Goal: Navigation & Orientation: Find specific page/section

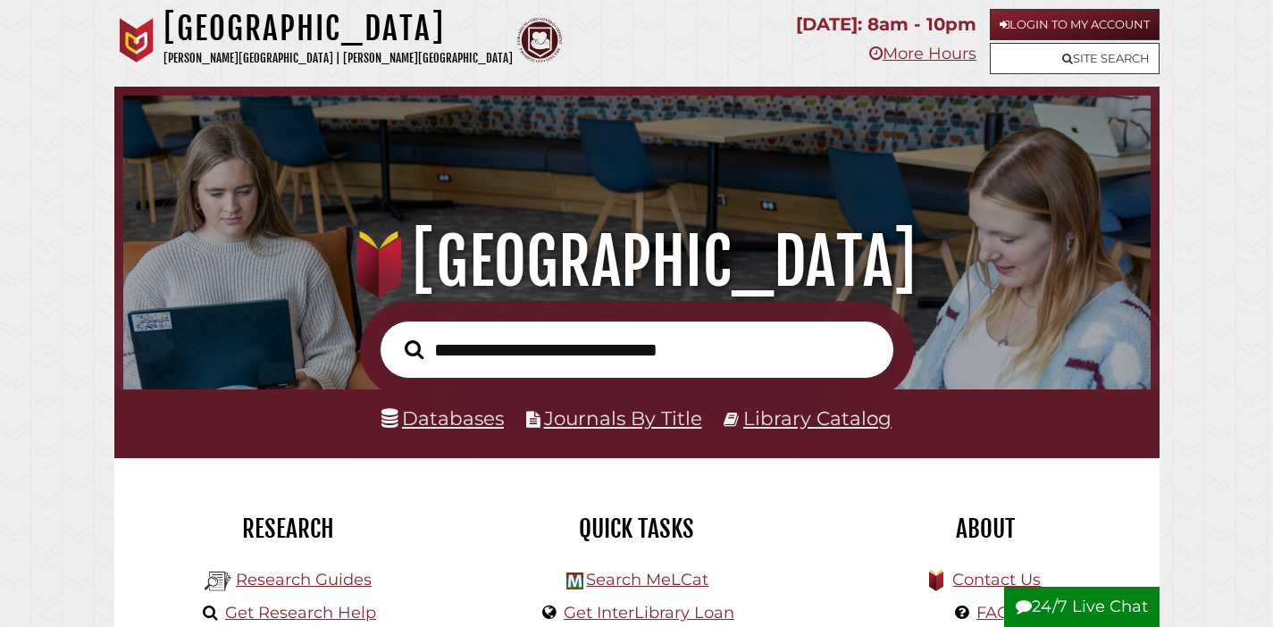
scroll to position [339, 1018]
click at [500, 356] on input "text" at bounding box center [637, 350] width 514 height 58
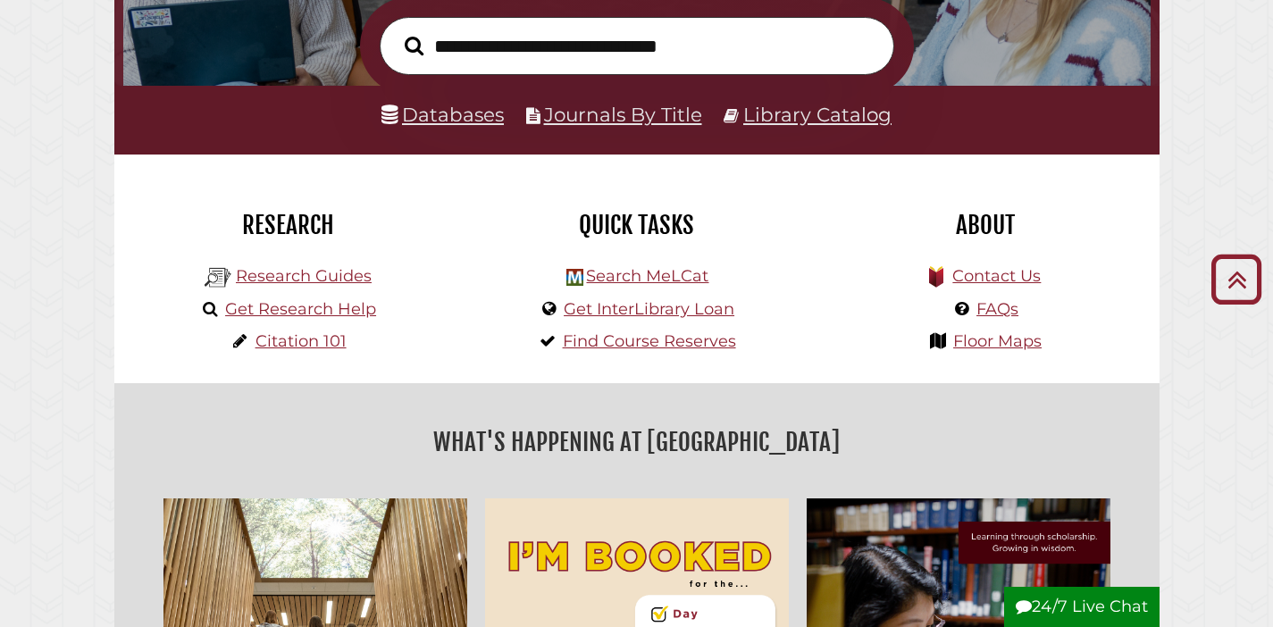
scroll to position [0, 0]
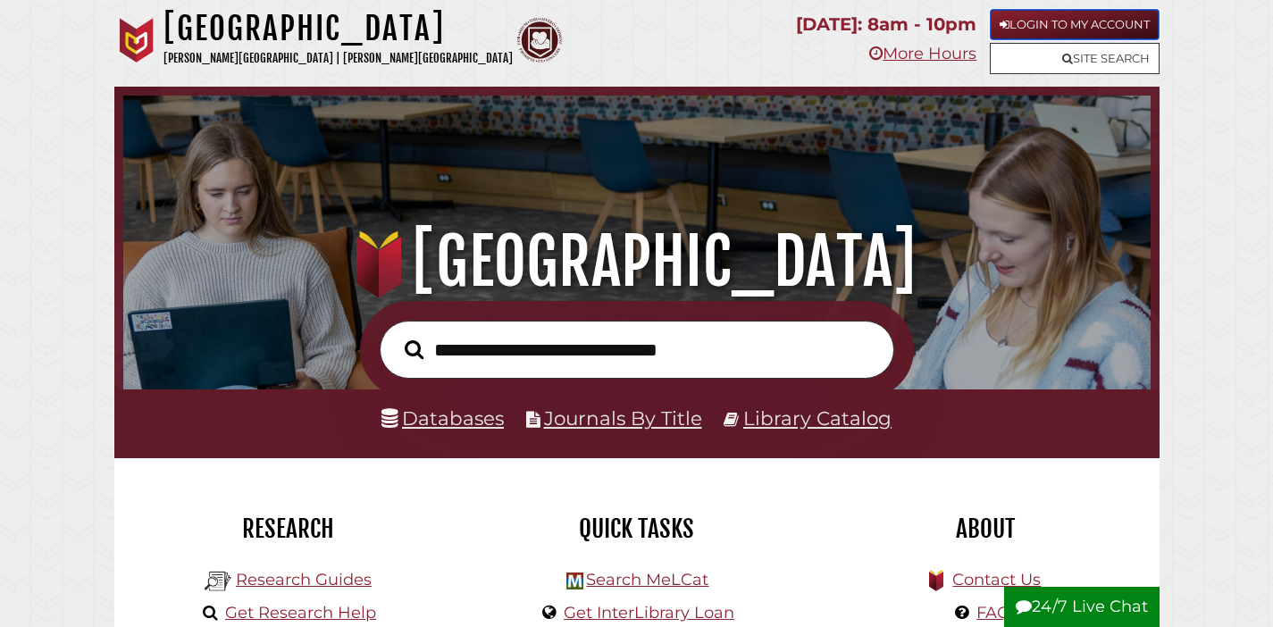
click at [1059, 20] on link "Login to My Account" at bounding box center [1075, 24] width 170 height 31
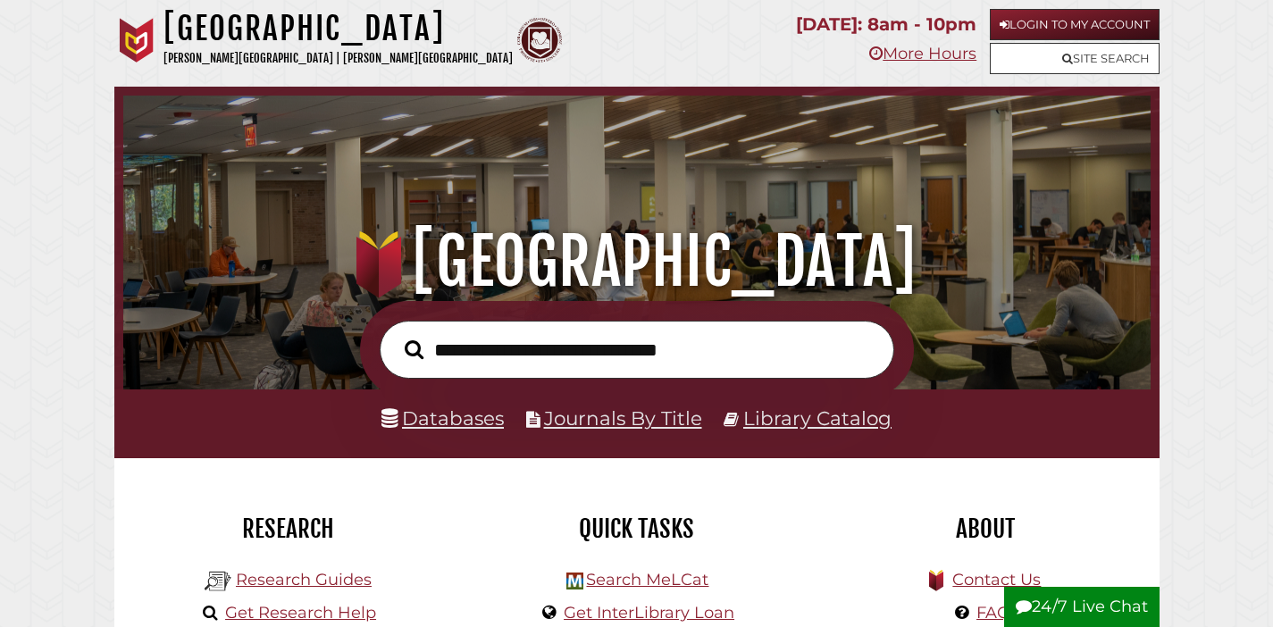
scroll to position [339, 1018]
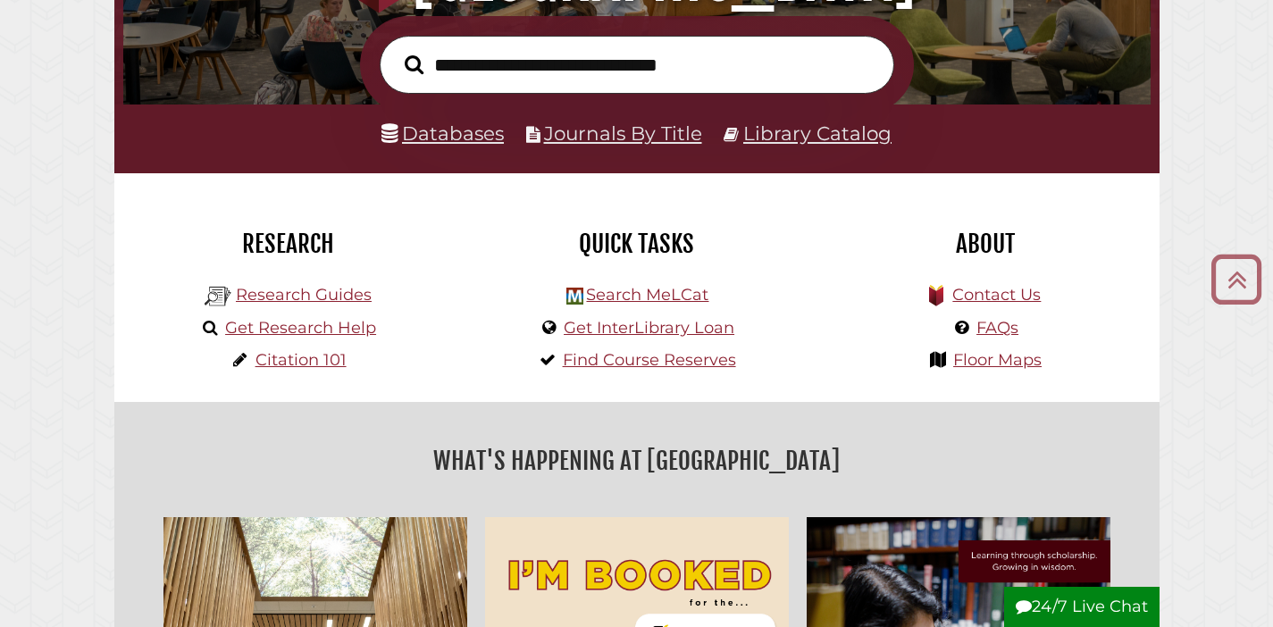
scroll to position [331, 0]
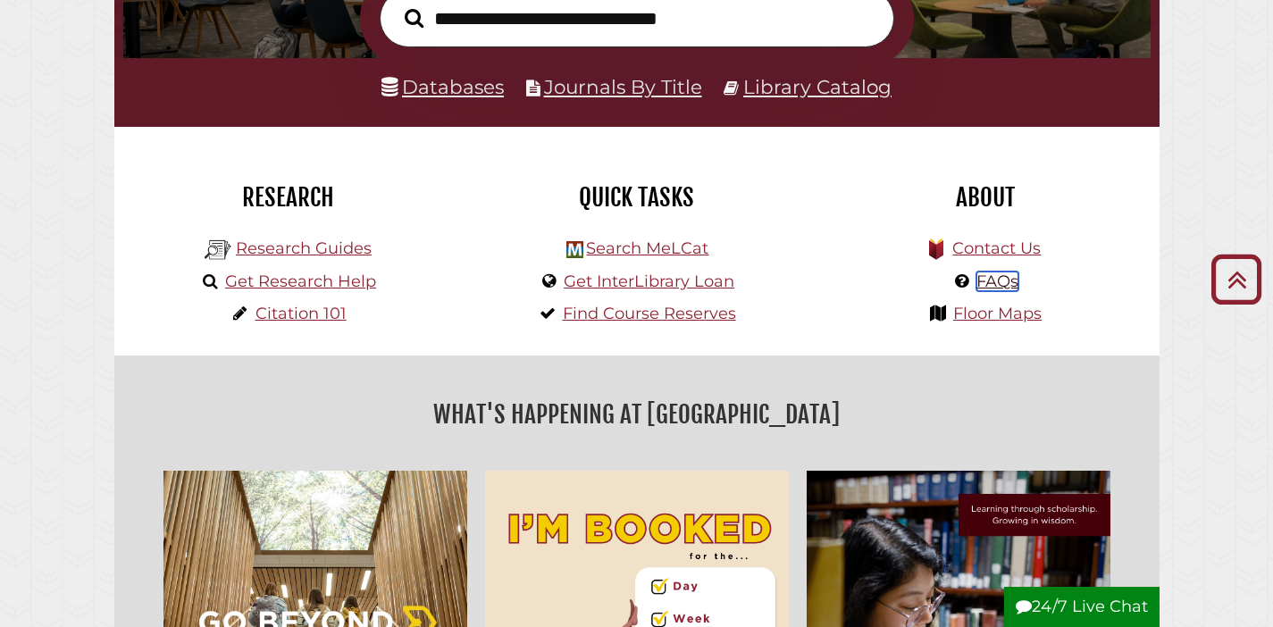
click at [991, 280] on link "FAQs" at bounding box center [997, 282] width 42 height 20
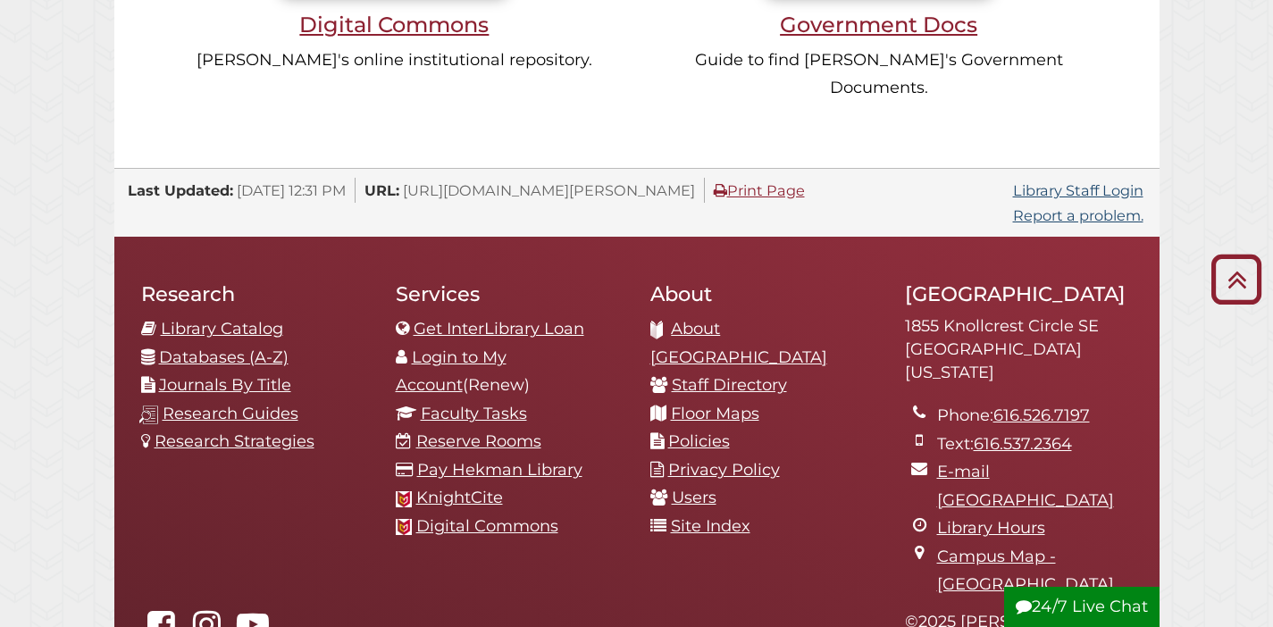
scroll to position [1786, 0]
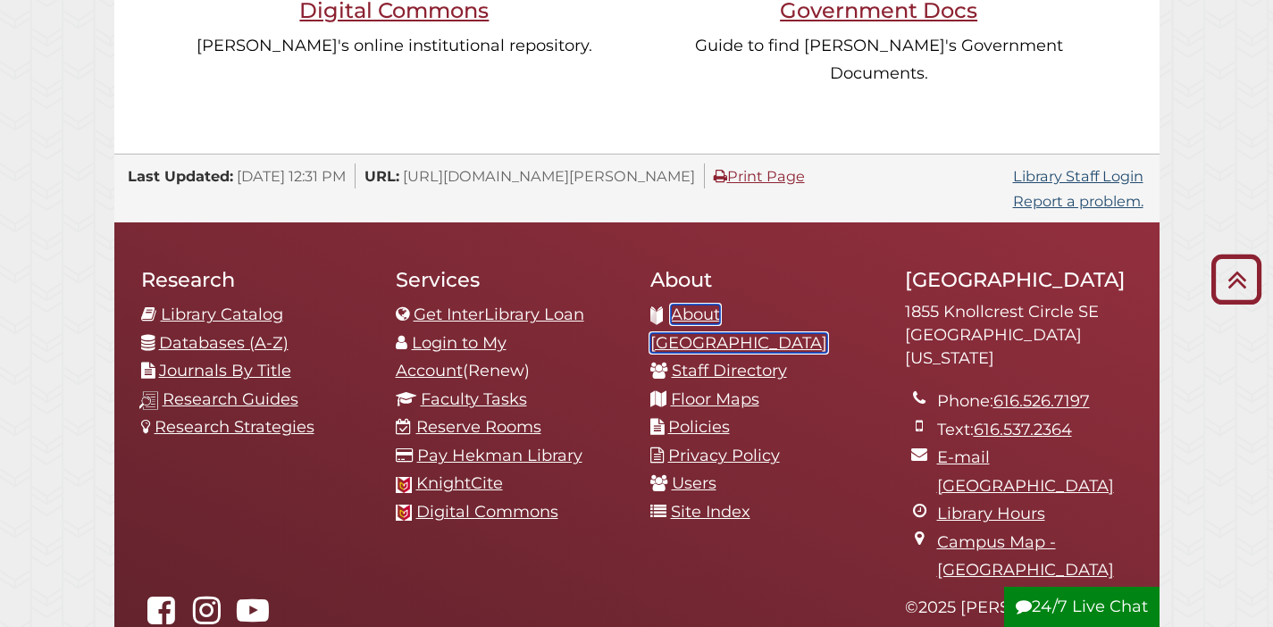
click at [787, 305] on link "About [GEOGRAPHIC_DATA]" at bounding box center [738, 329] width 177 height 48
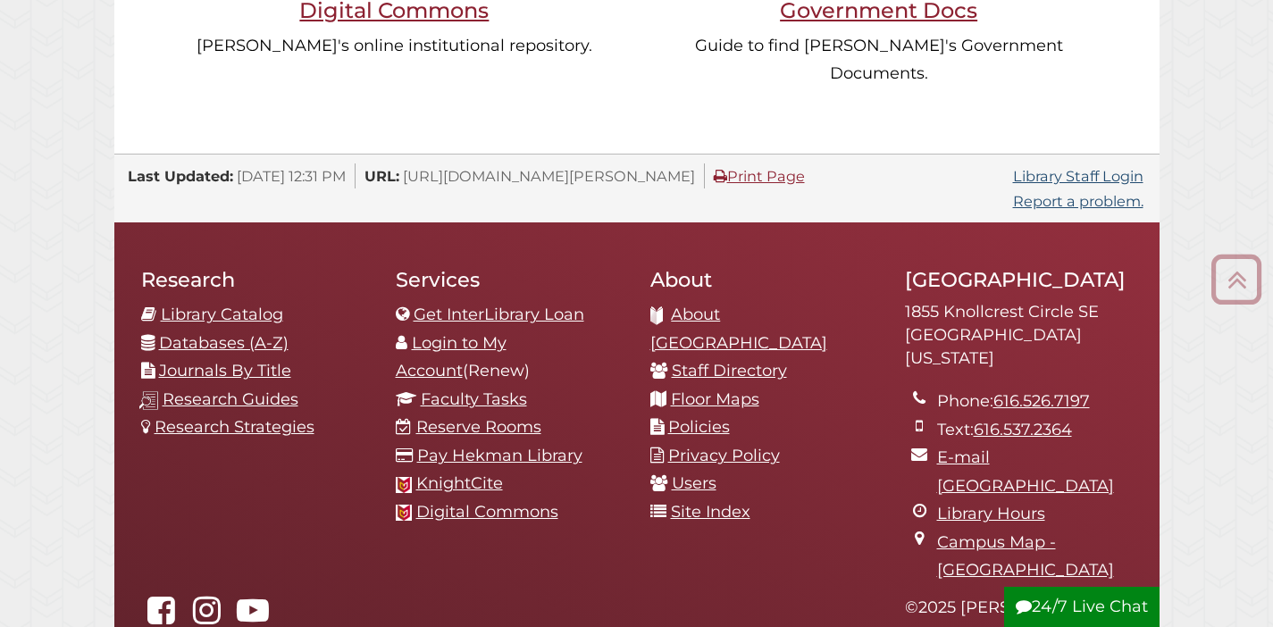
scroll to position [339, 1018]
click at [220, 305] on link "Library Catalog" at bounding box center [222, 315] width 122 height 20
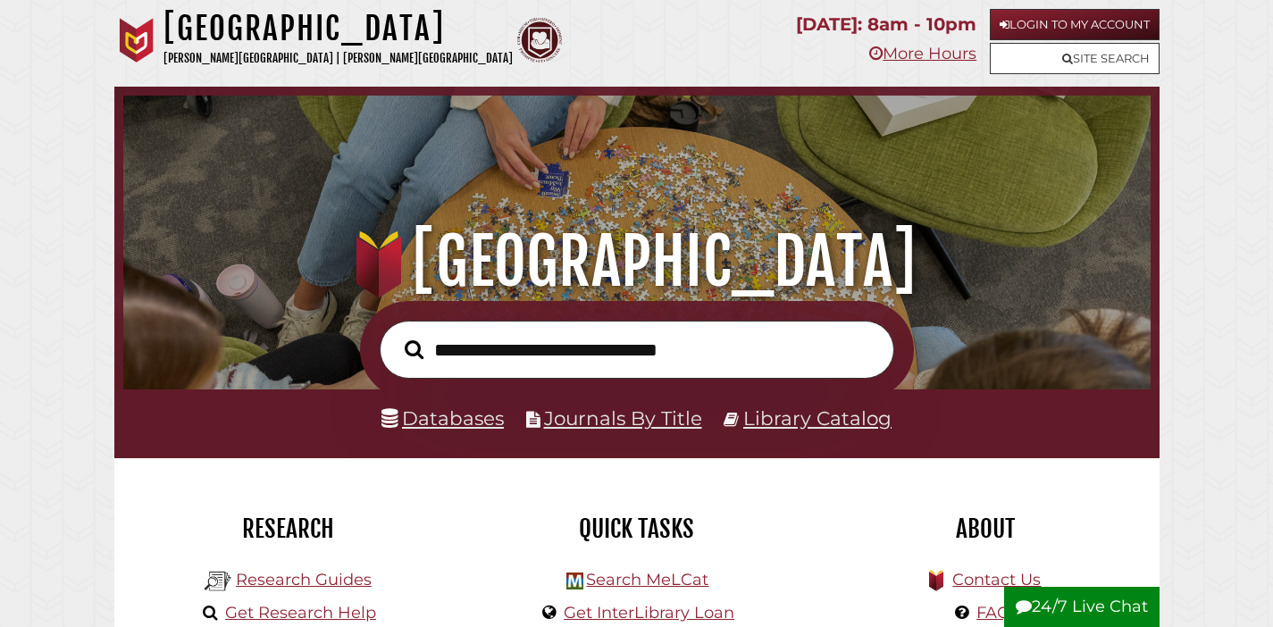
scroll to position [339, 1018]
